Goal: Information Seeking & Learning: Learn about a topic

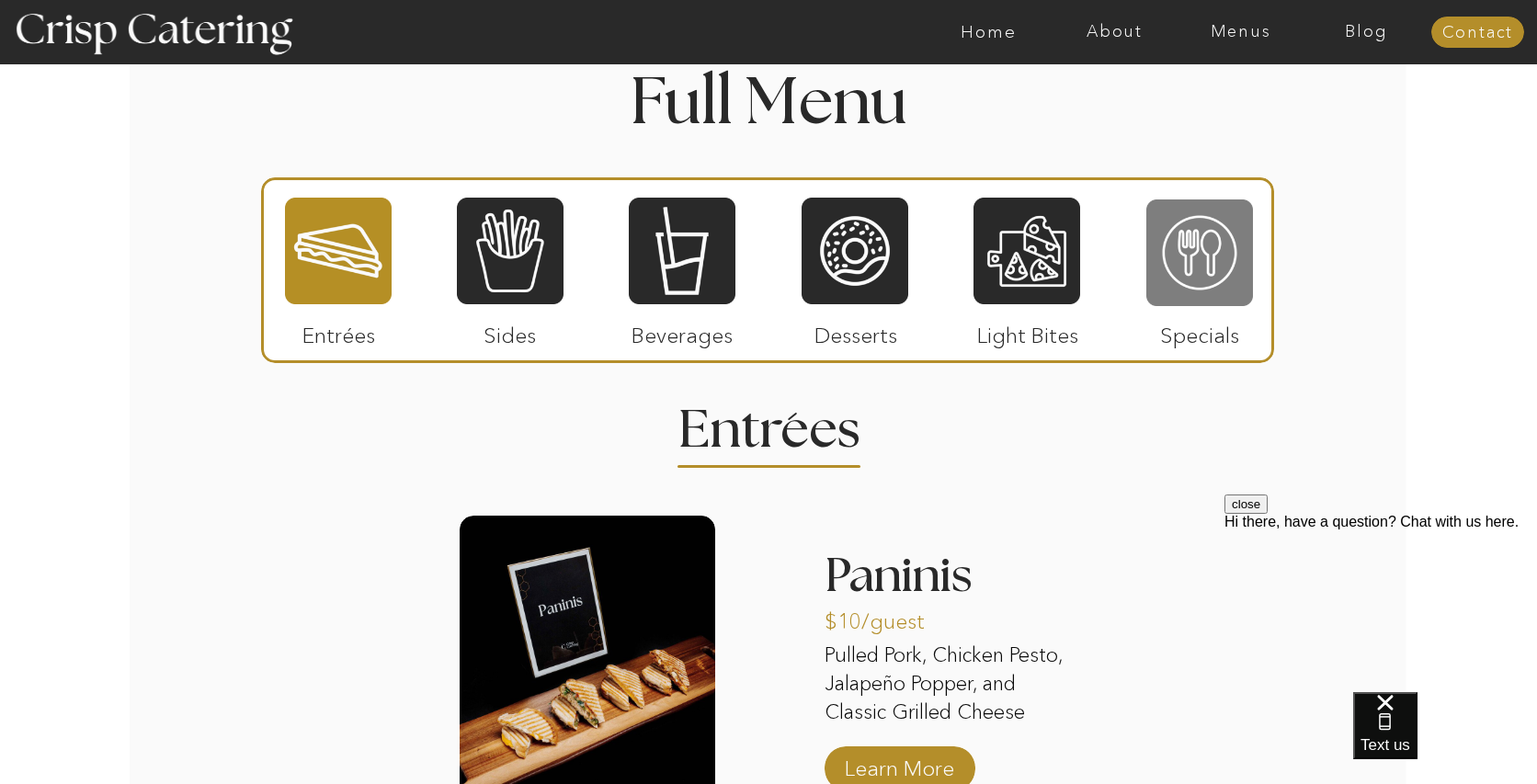
scroll to position [2131, 0]
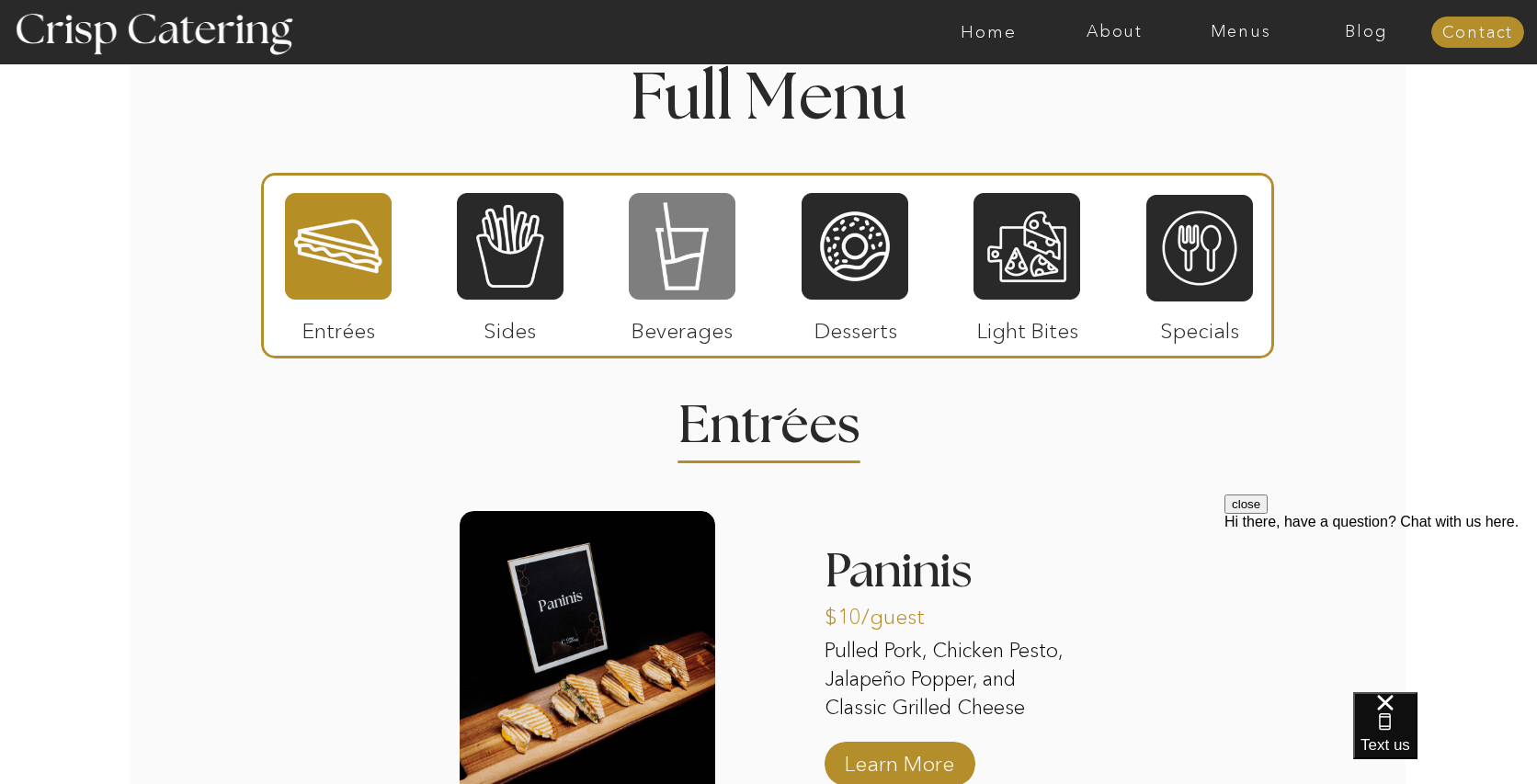
click at [668, 269] on div at bounding box center [682, 246] width 107 height 111
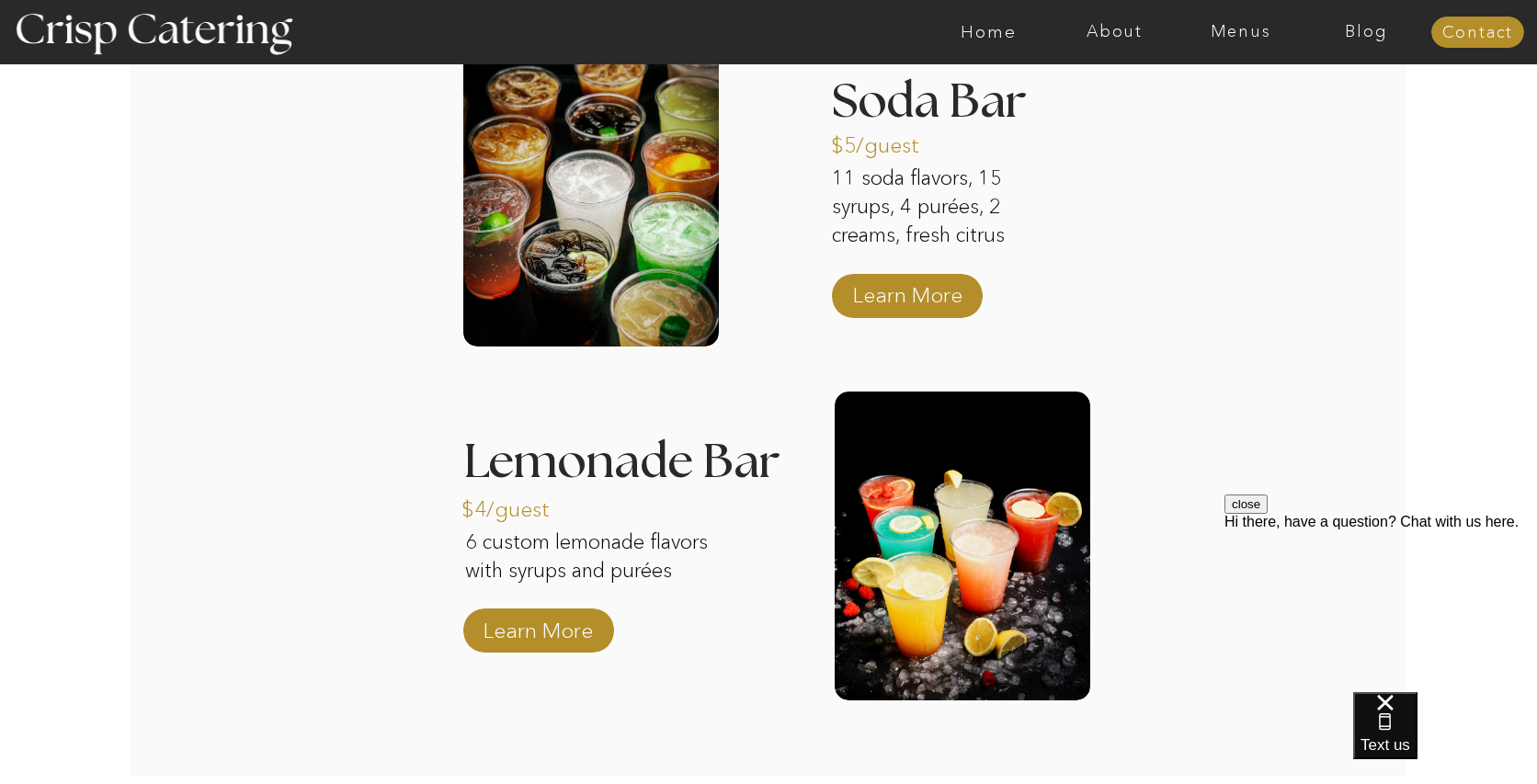
scroll to position [2625, 0]
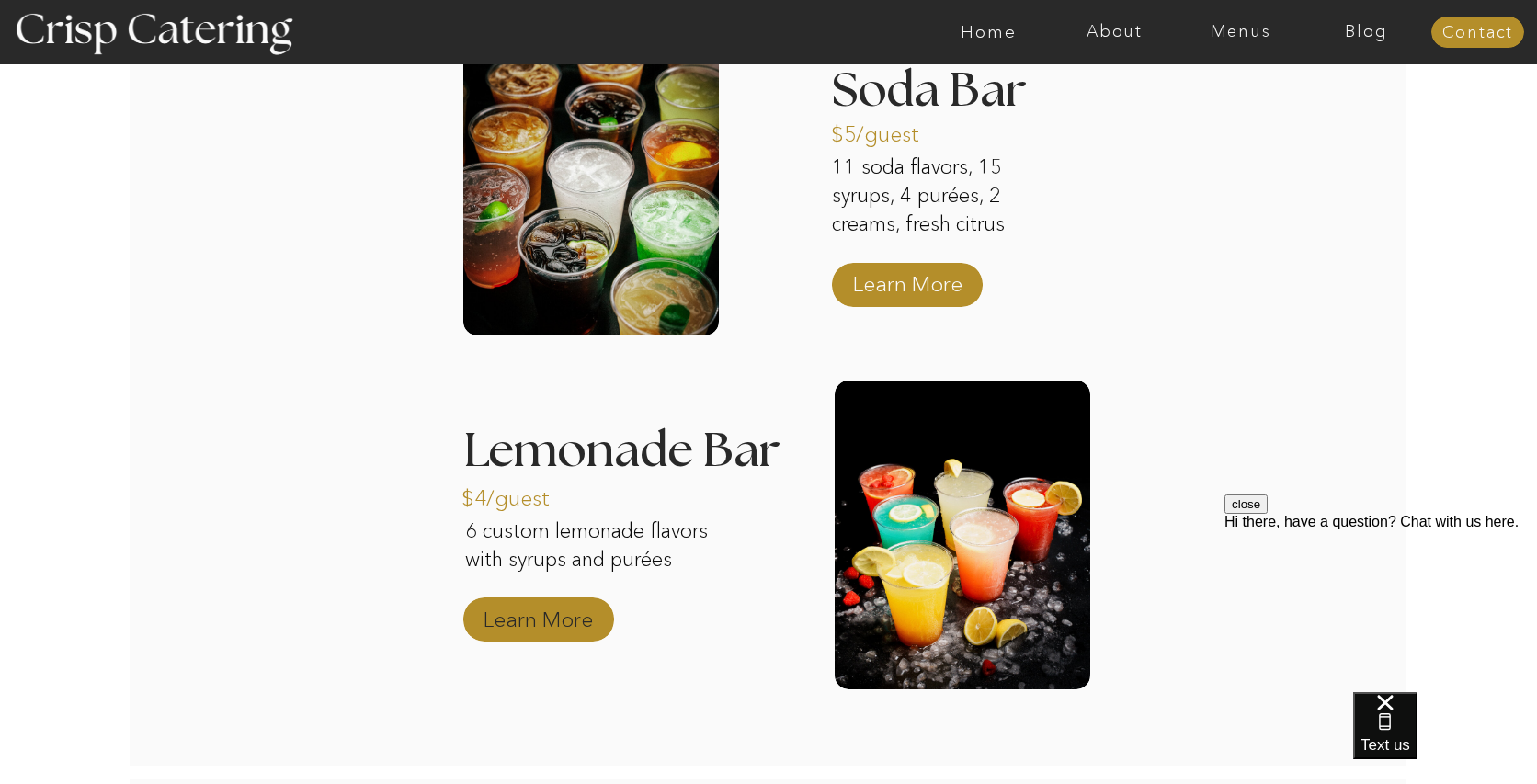
click at [564, 614] on p "Learn More" at bounding box center [538, 614] width 123 height 53
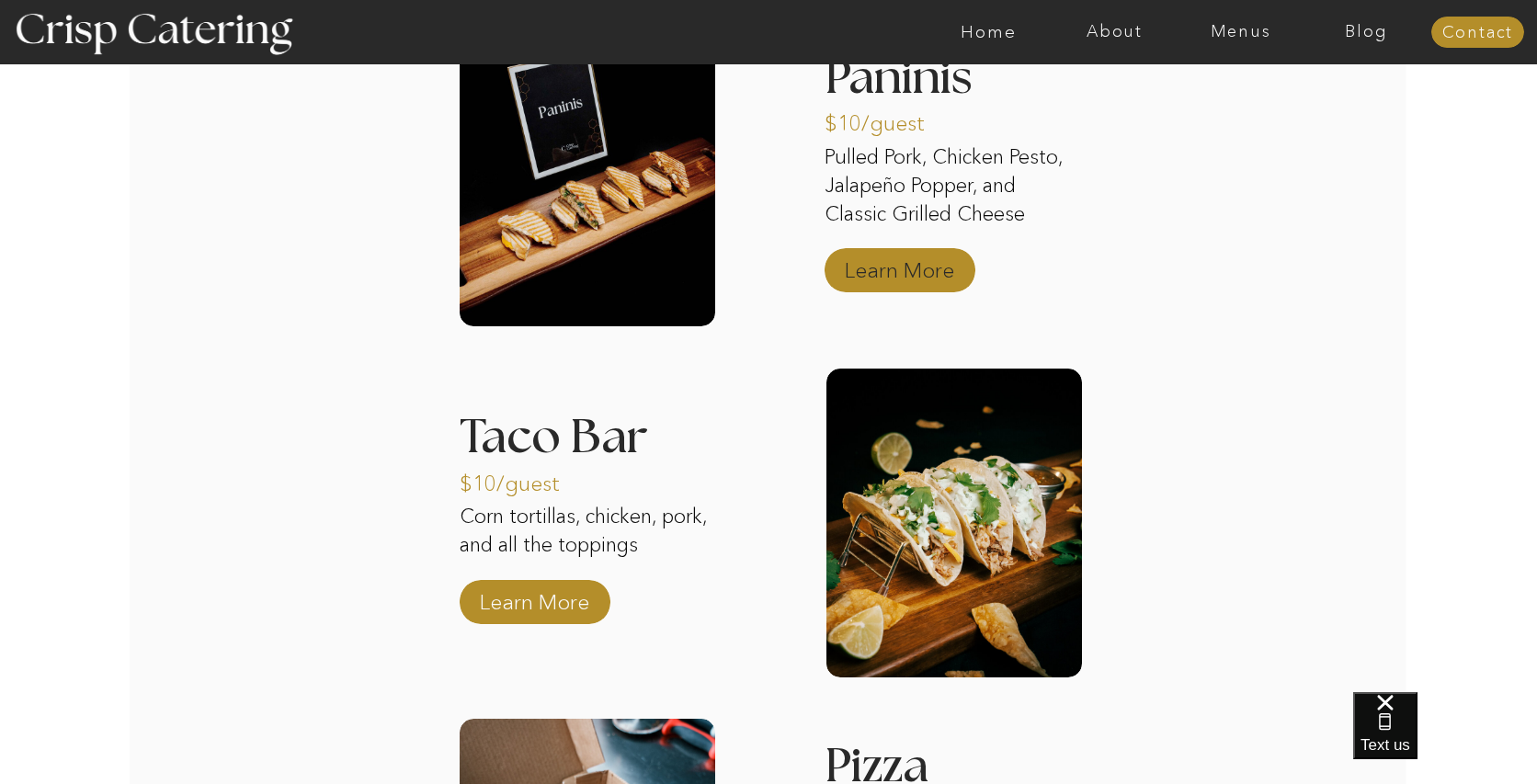
click at [911, 278] on p "Learn More" at bounding box center [899, 265] width 123 height 53
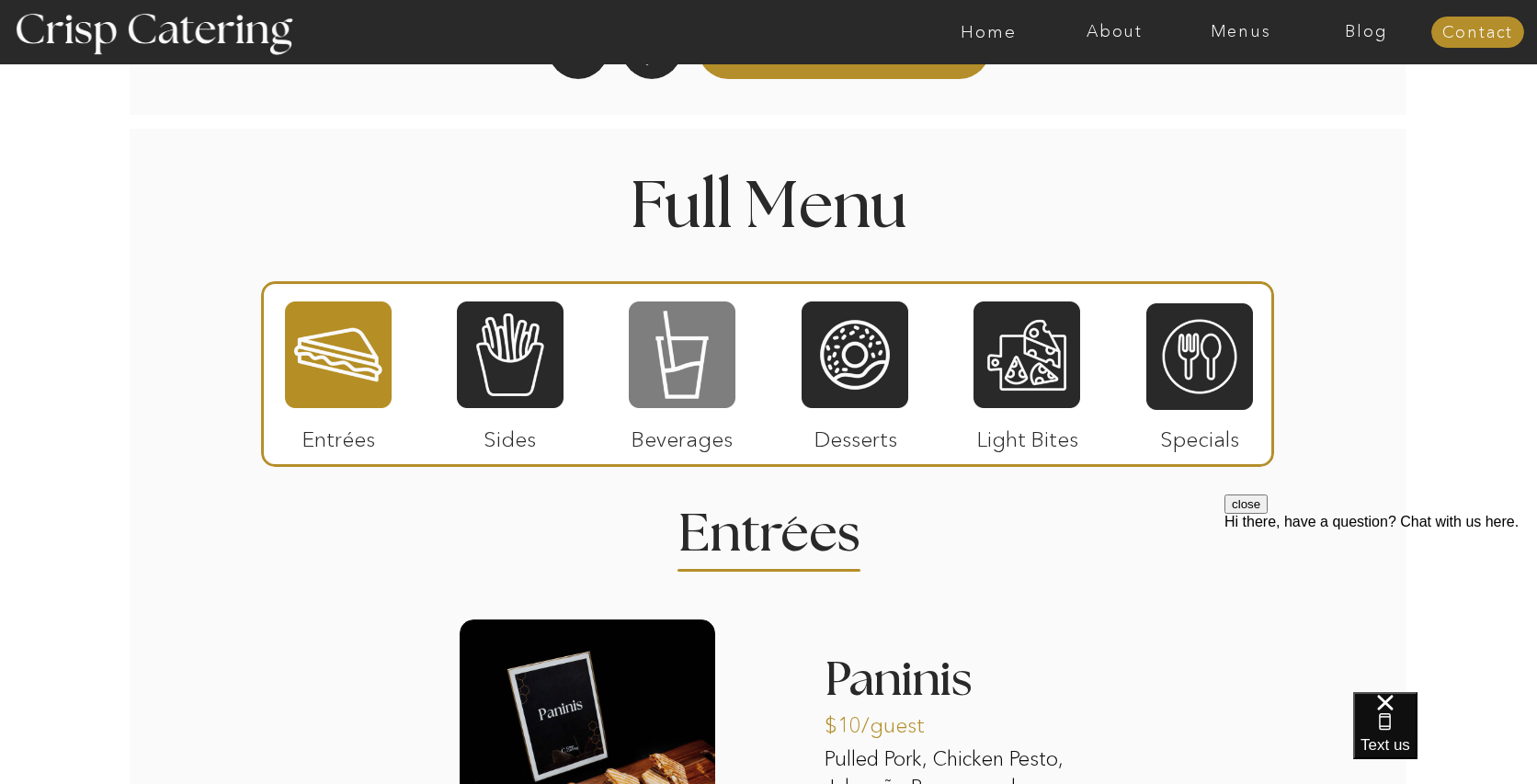
scroll to position [2024, 0]
click at [659, 352] on div at bounding box center [682, 354] width 107 height 111
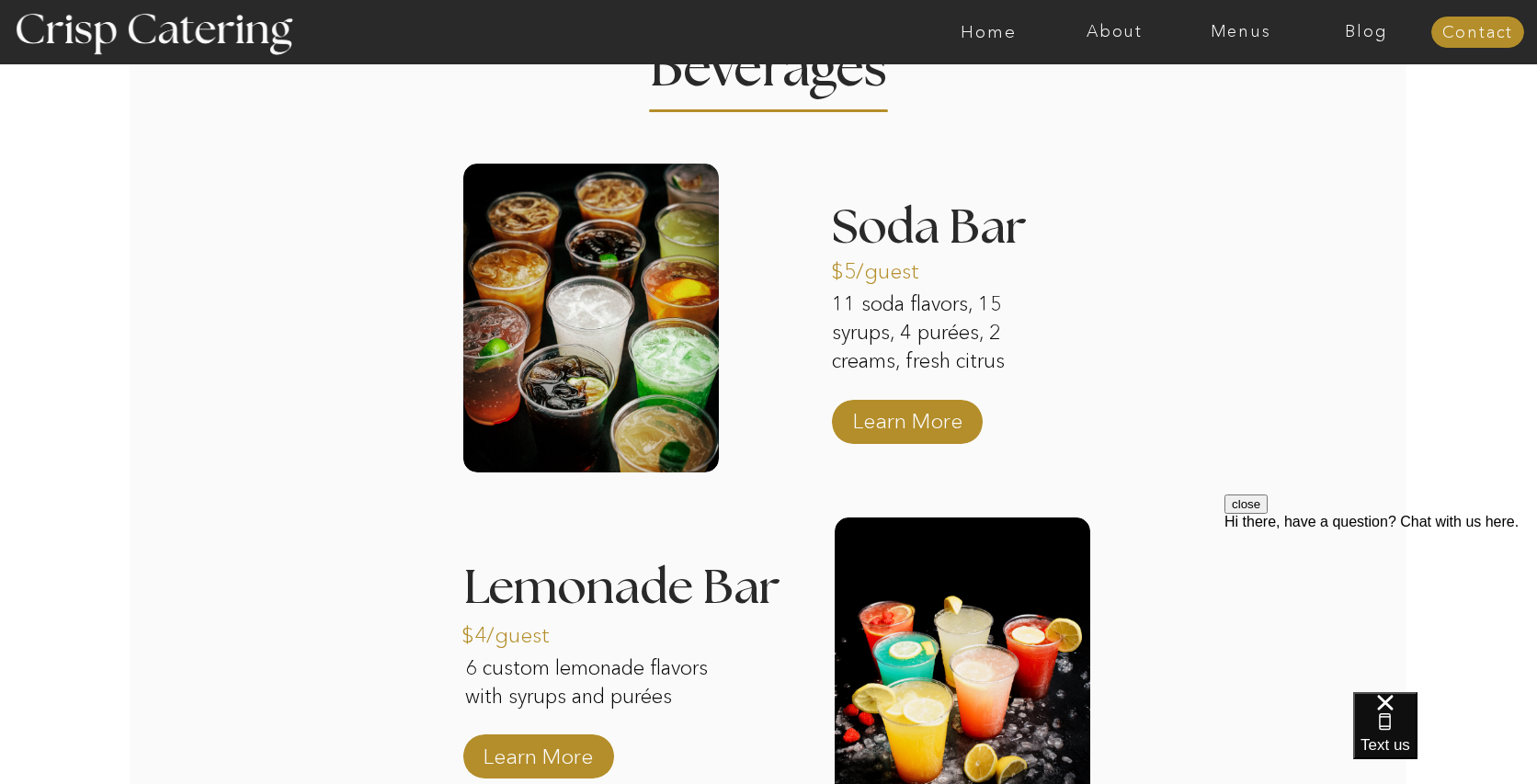
scroll to position [2553, 0]
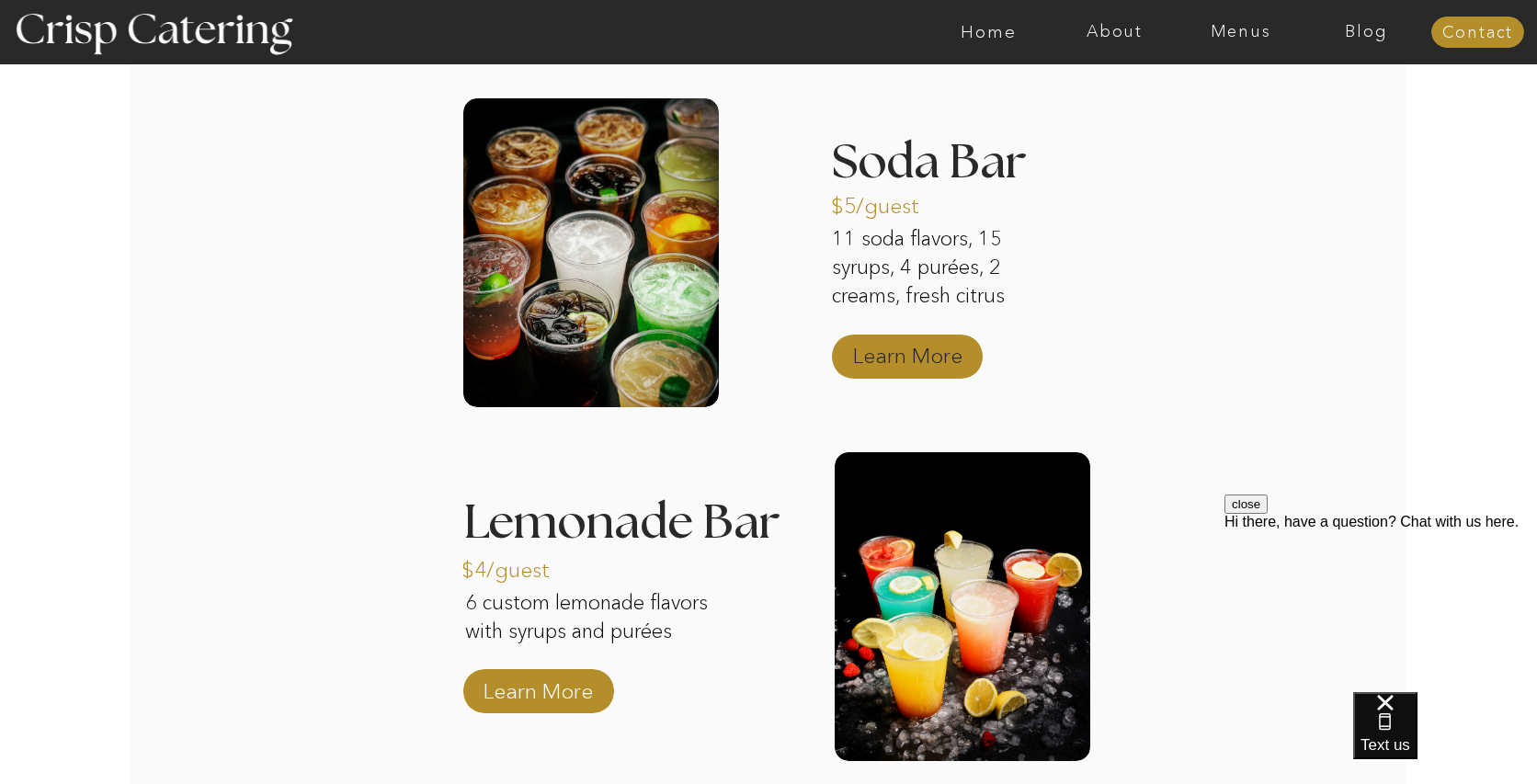
click at [930, 357] on p "Learn More" at bounding box center [908, 351] width 123 height 53
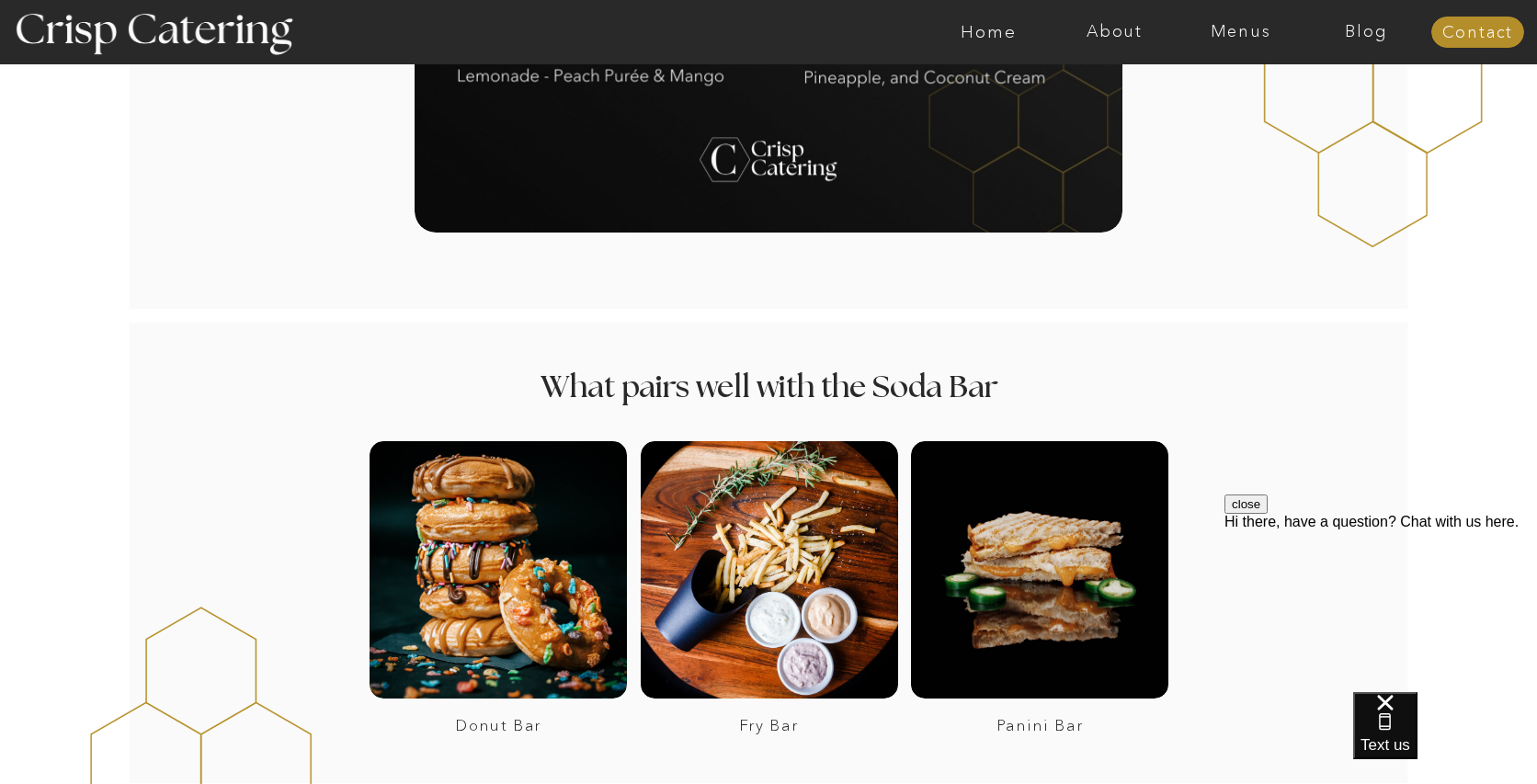
scroll to position [2274, 0]
